Goal: Book appointment/travel/reservation

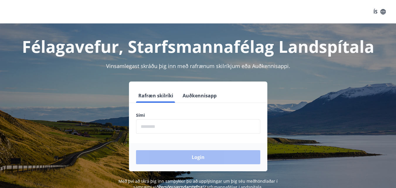
click at [143, 129] on input "phone" at bounding box center [198, 126] width 124 height 14
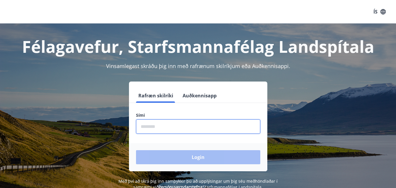
type input "********"
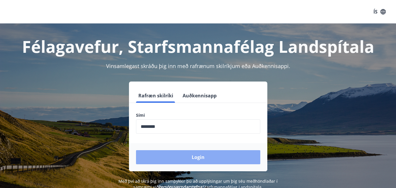
click at [195, 157] on button "Login" at bounding box center [198, 157] width 124 height 14
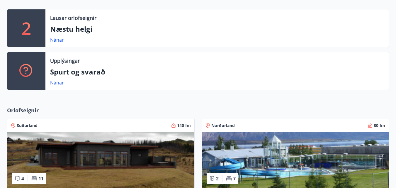
scroll to position [71, 0]
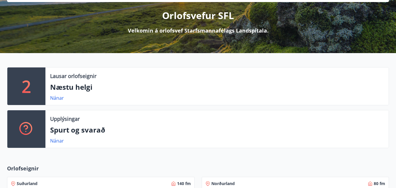
click at [28, 88] on p "2" at bounding box center [26, 86] width 9 height 22
click at [59, 97] on link "Nánar" at bounding box center [57, 98] width 14 height 6
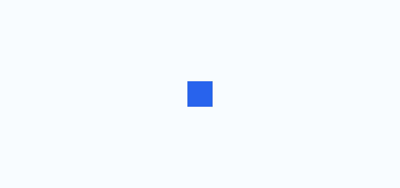
click at [59, 97] on div at bounding box center [200, 94] width 400 height 188
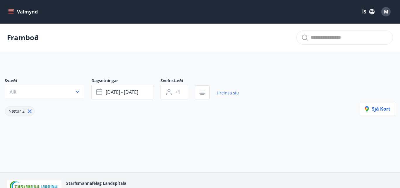
type input "*"
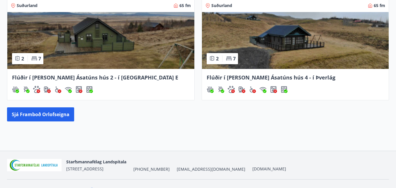
scroll to position [358, 0]
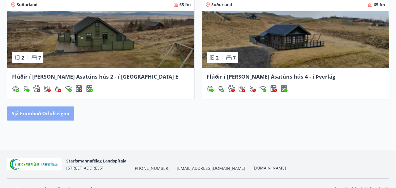
click at [42, 112] on button "Sjá framboð orlofseigna" at bounding box center [40, 113] width 67 height 14
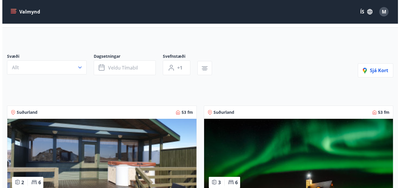
scroll to position [19, 0]
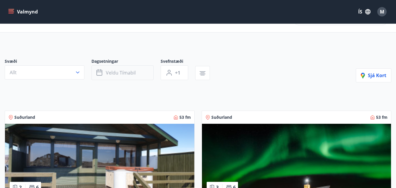
click at [117, 72] on span "Veldu tímabil" at bounding box center [121, 72] width 30 height 6
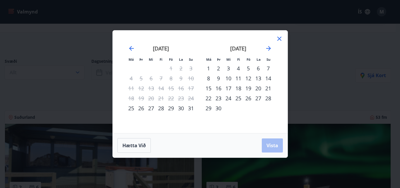
click at [117, 72] on div "Má Þr Mi Fi Fö La Su Má Þr Mi Fi Fö La Su [DATE] 1 2 3 4 5 6 7 8 9 10 11 12 13 …" at bounding box center [200, 81] width 175 height 102
click at [270, 47] on icon "Move forward to switch to the next month." at bounding box center [268, 48] width 7 height 7
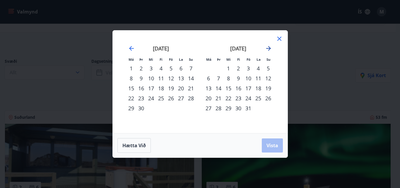
click at [270, 47] on icon "Move forward to switch to the next month." at bounding box center [268, 48] width 7 height 7
click at [131, 47] on icon "Move backward to switch to the previous month." at bounding box center [131, 48] width 5 height 5
